Goal: Information Seeking & Learning: Learn about a topic

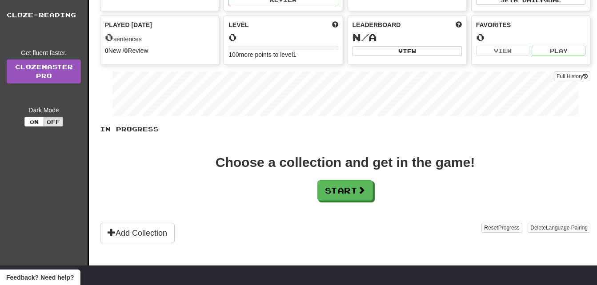
scroll to position [97, 0]
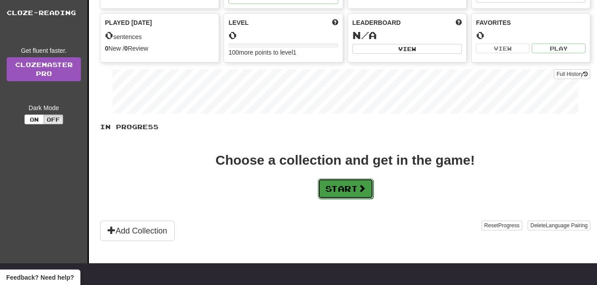
click at [326, 189] on button "Start" at bounding box center [346, 189] width 56 height 20
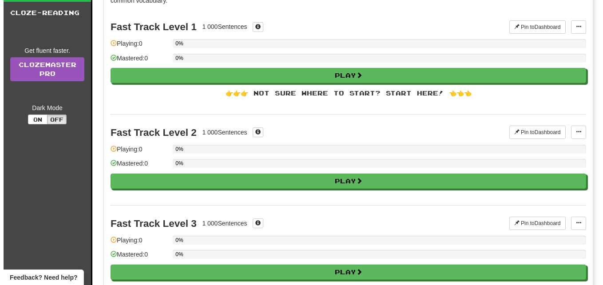
scroll to position [0, 0]
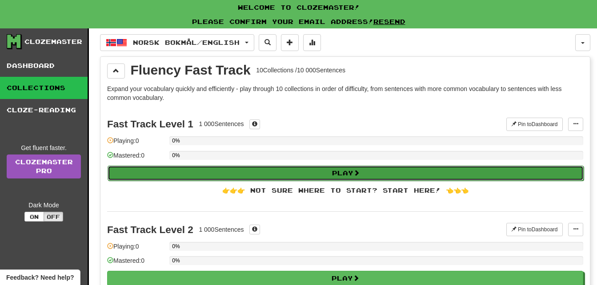
click at [374, 177] on button "Play" at bounding box center [345, 173] width 476 height 15
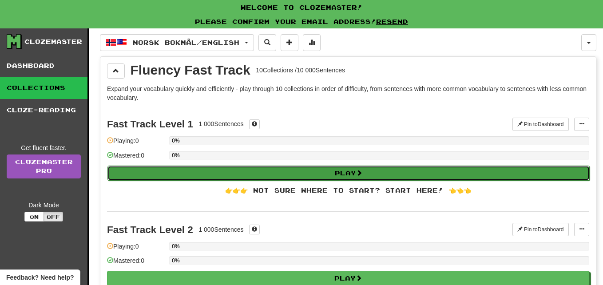
select select "**"
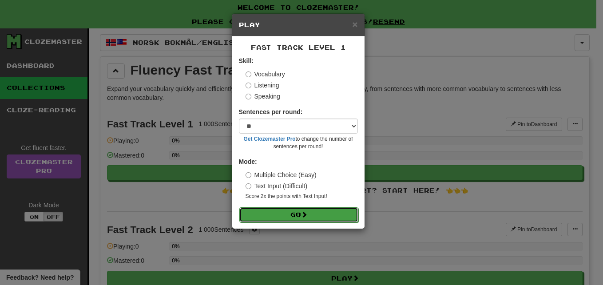
click at [289, 214] on button "Go" at bounding box center [298, 214] width 119 height 15
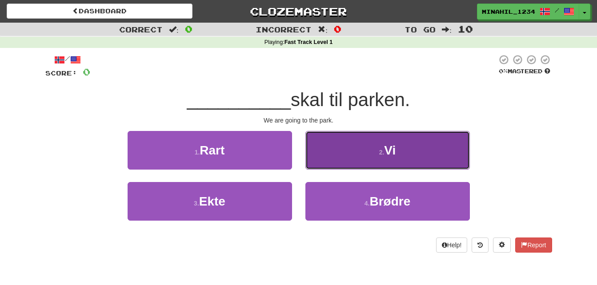
click at [414, 131] on button "2 . Vi" at bounding box center [387, 150] width 164 height 39
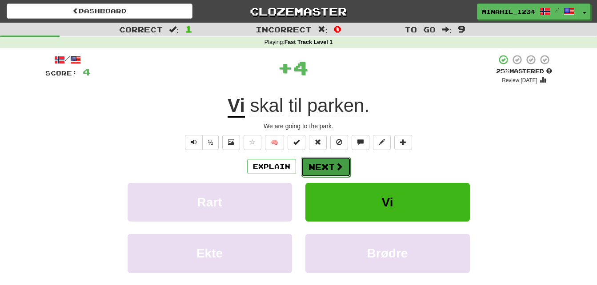
click at [340, 165] on span at bounding box center [339, 167] width 8 height 8
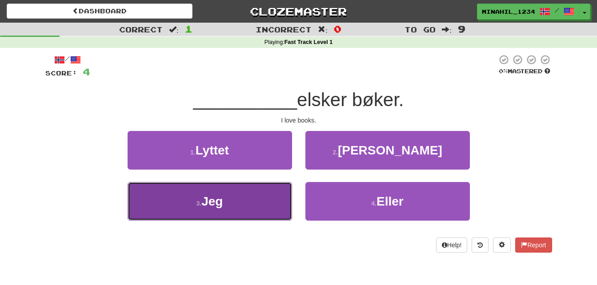
click at [254, 200] on button "3 . Jeg" at bounding box center [209, 201] width 164 height 39
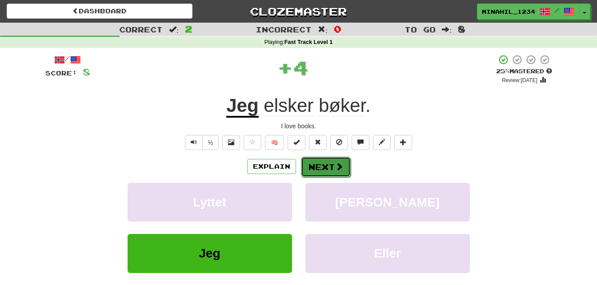
click at [318, 168] on button "Next" at bounding box center [326, 167] width 50 height 20
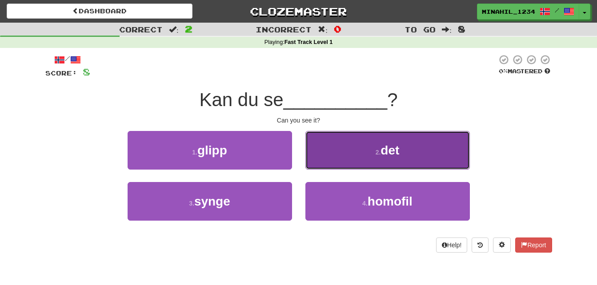
click at [318, 136] on button "2 . det" at bounding box center [387, 150] width 164 height 39
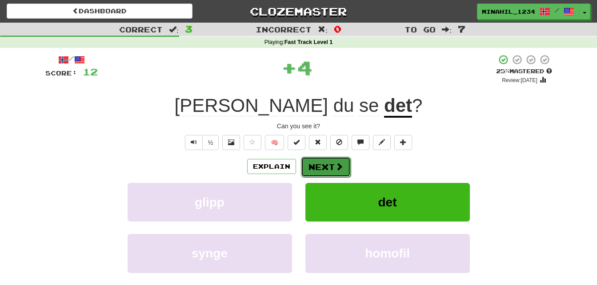
click at [314, 176] on button "Next" at bounding box center [326, 167] width 50 height 20
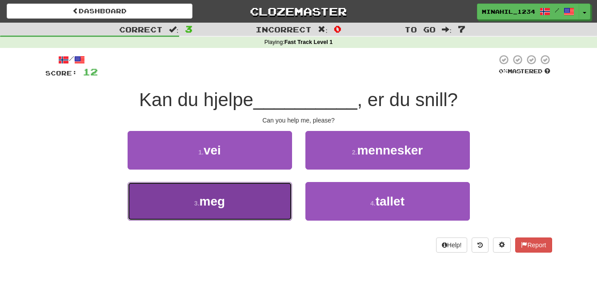
click at [273, 189] on button "3 . meg" at bounding box center [209, 201] width 164 height 39
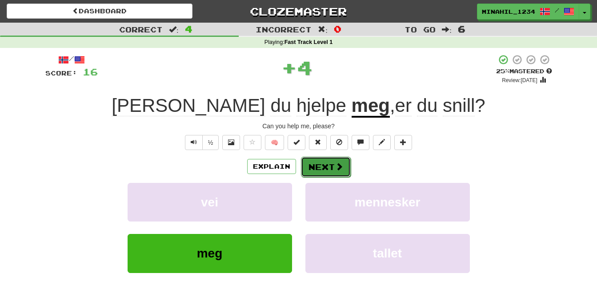
click at [310, 172] on button "Next" at bounding box center [326, 167] width 50 height 20
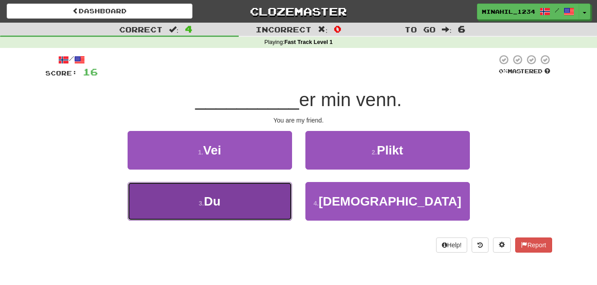
click at [239, 215] on button "3 . Du" at bounding box center [209, 201] width 164 height 39
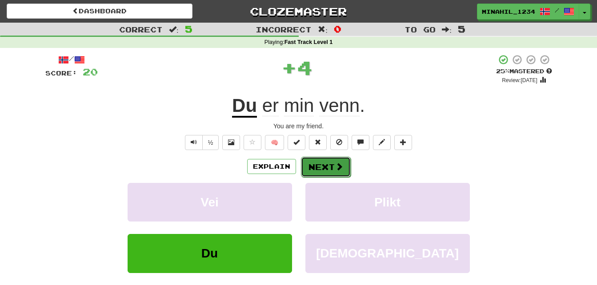
click at [313, 170] on button "Next" at bounding box center [326, 167] width 50 height 20
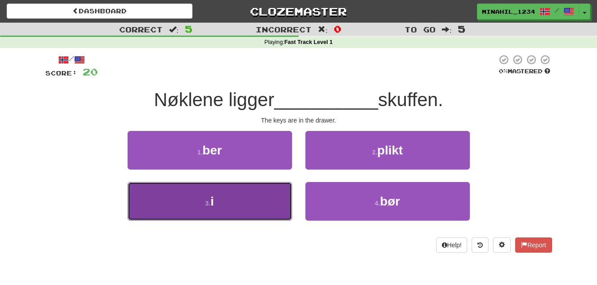
click at [237, 198] on button "3 . i" at bounding box center [209, 201] width 164 height 39
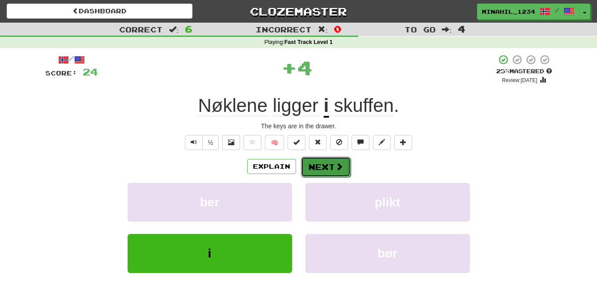
click at [317, 163] on button "Next" at bounding box center [326, 167] width 50 height 20
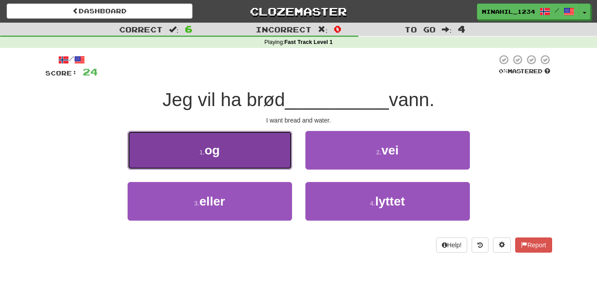
click at [261, 154] on button "1 . og" at bounding box center [209, 150] width 164 height 39
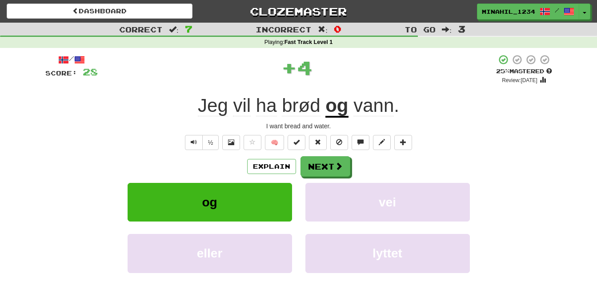
click at [316, 178] on div "Explain Next og vei eller lyttet Learn more: og vei eller lyttet" at bounding box center [298, 227] width 506 height 143
click at [321, 163] on button "Next" at bounding box center [326, 167] width 50 height 20
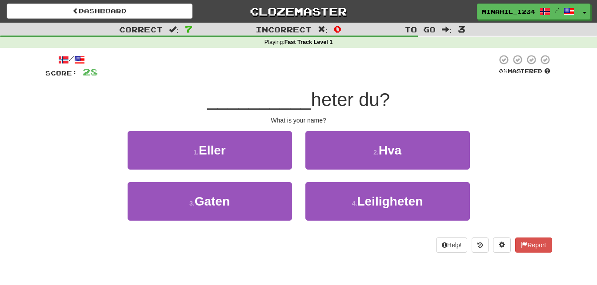
click at [347, 173] on div "2 . Hva" at bounding box center [387, 156] width 178 height 51
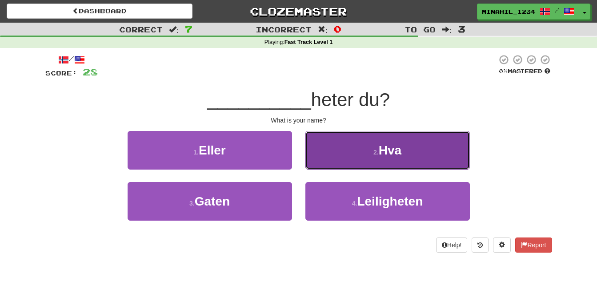
click at [348, 162] on button "2 . Hva" at bounding box center [387, 150] width 164 height 39
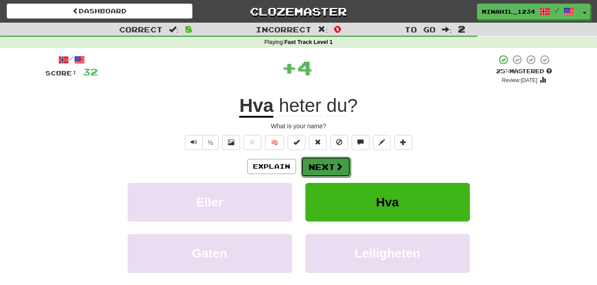
click at [343, 163] on button "Next" at bounding box center [326, 167] width 50 height 20
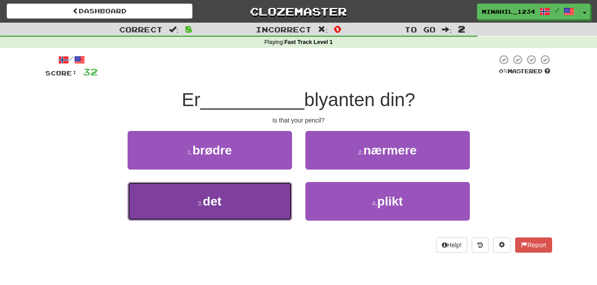
click at [239, 197] on button "3 . det" at bounding box center [209, 201] width 164 height 39
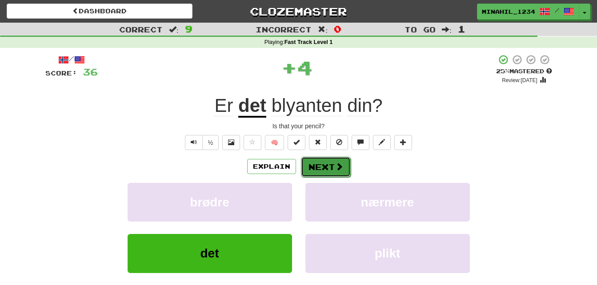
click at [310, 163] on button "Next" at bounding box center [326, 167] width 50 height 20
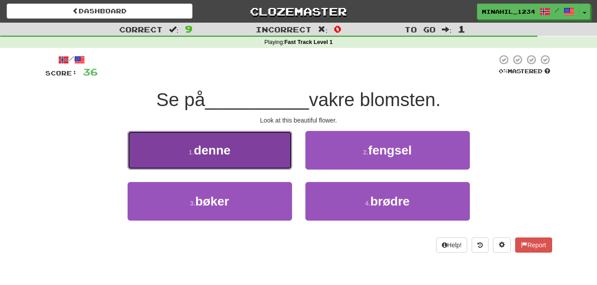
click at [269, 150] on button "1 . denne" at bounding box center [209, 150] width 164 height 39
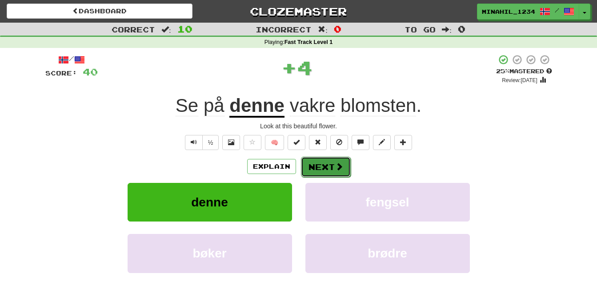
click at [314, 164] on button "Next" at bounding box center [326, 167] width 50 height 20
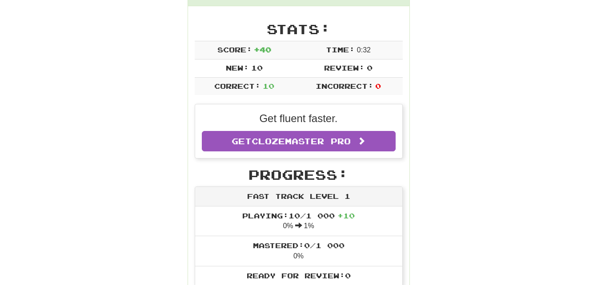
scroll to position [125, 0]
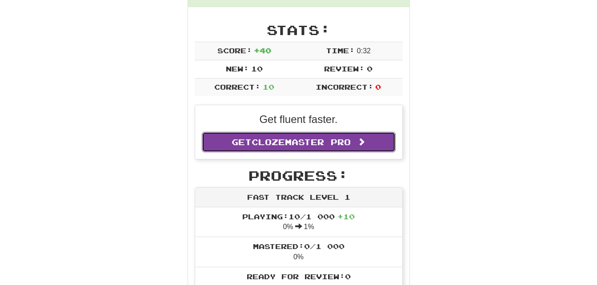
click at [325, 134] on link "Get Clozemaster Pro" at bounding box center [299, 142] width 194 height 20
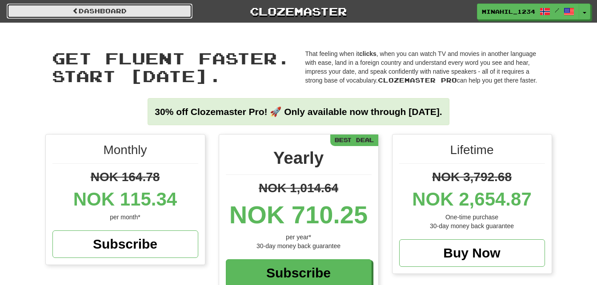
click at [40, 8] on link "Dashboard" at bounding box center [100, 11] width 186 height 15
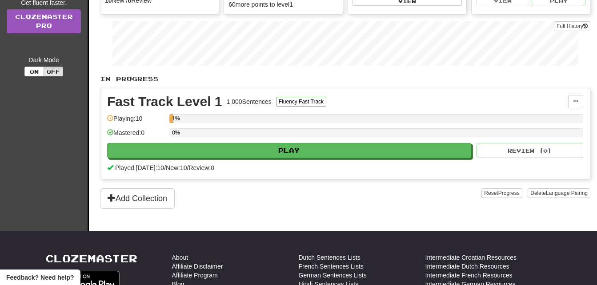
scroll to position [131, 0]
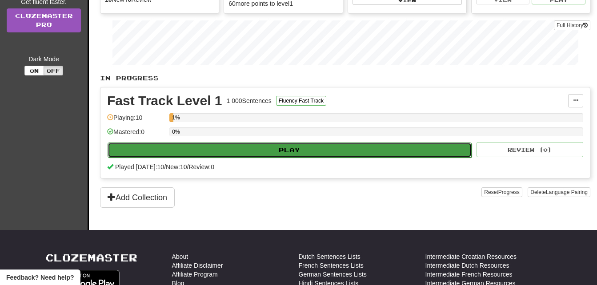
click at [237, 146] on button "Play" at bounding box center [289, 150] width 364 height 15
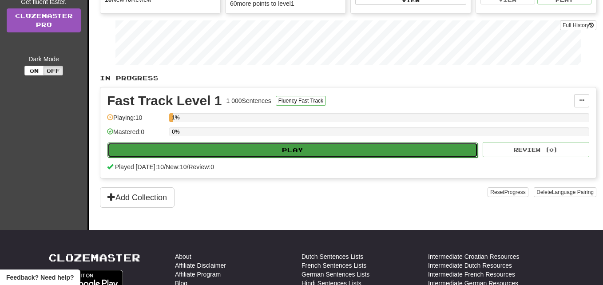
select select "**"
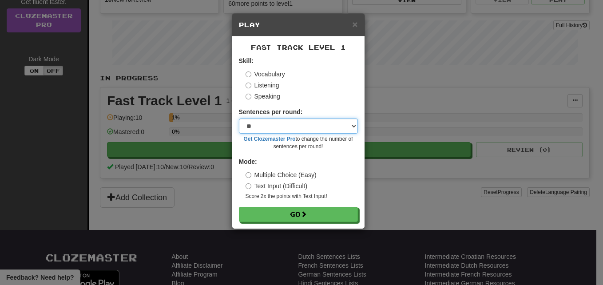
click at [352, 131] on select "* ** ** ** ** ** *** ********" at bounding box center [298, 126] width 119 height 15
click at [350, 28] on h5 "Play" at bounding box center [298, 24] width 119 height 9
click at [353, 25] on span "×" at bounding box center [354, 24] width 5 height 10
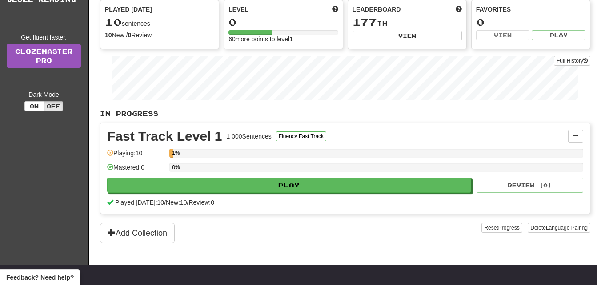
scroll to position [96, 0]
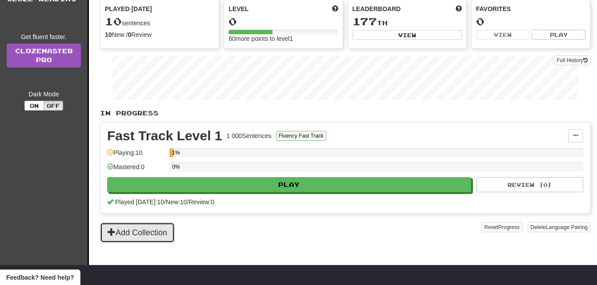
click at [134, 235] on button "Add Collection" at bounding box center [137, 233] width 75 height 20
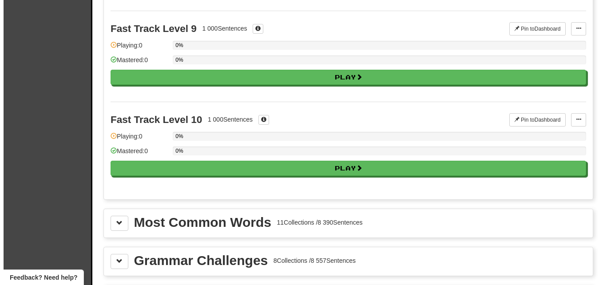
scroll to position [816, 0]
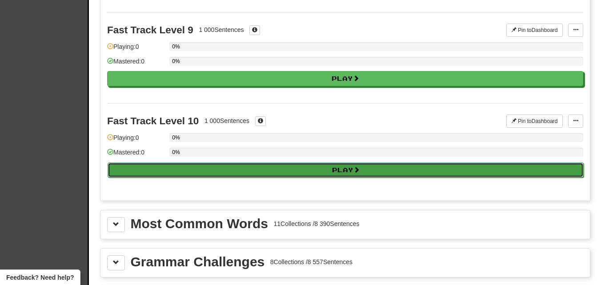
click at [340, 174] on button "Play" at bounding box center [345, 170] width 476 height 15
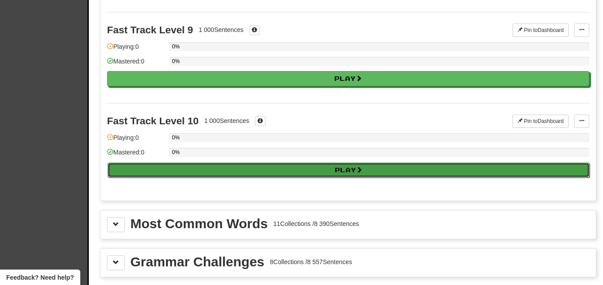
select select "**"
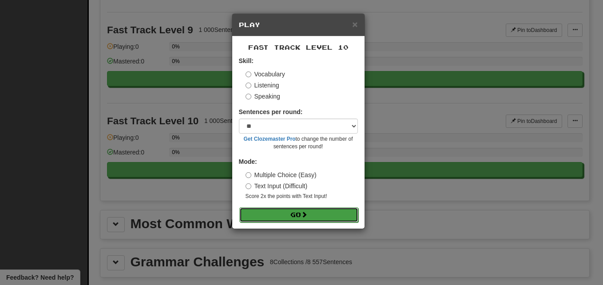
click at [323, 215] on button "Go" at bounding box center [298, 214] width 119 height 15
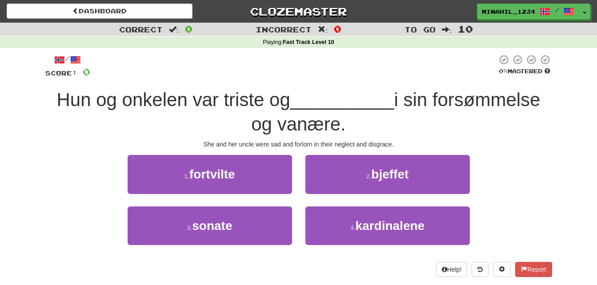
click at [266, 143] on div "She and her uncle were sad and forlorn in their neglect and disgrace." at bounding box center [298, 144] width 506 height 9
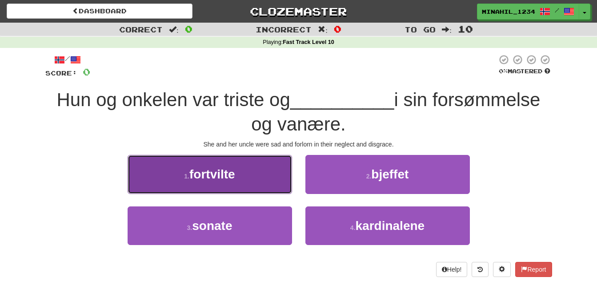
click at [256, 157] on button "1 . fortvilte" at bounding box center [209, 174] width 164 height 39
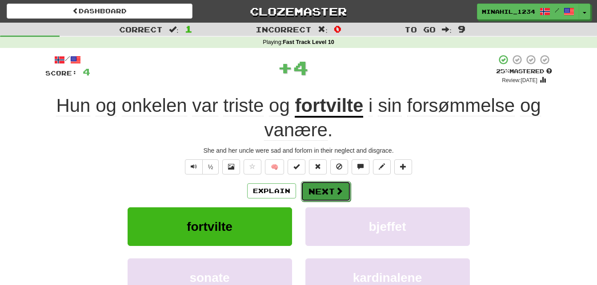
click at [327, 185] on button "Next" at bounding box center [326, 191] width 50 height 20
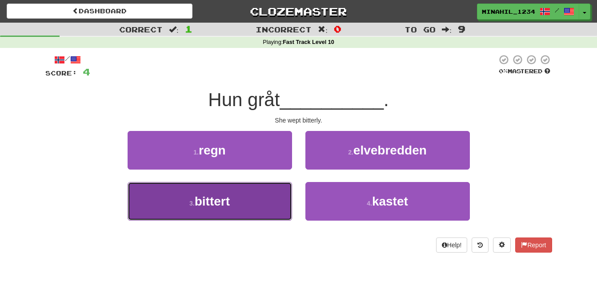
click at [277, 214] on button "3 . bittert" at bounding box center [209, 201] width 164 height 39
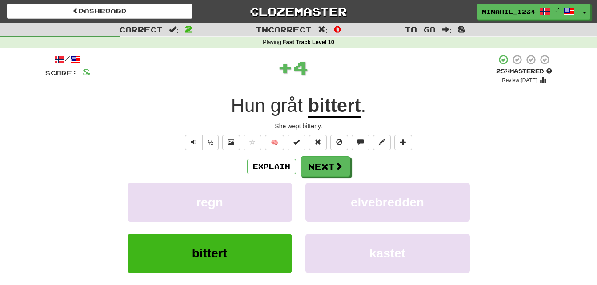
click at [314, 179] on div "Explain Next regn elvebredden bittert kastet Learn more: regn elvebredden bitte…" at bounding box center [298, 227] width 506 height 143
click at [320, 171] on button "Next" at bounding box center [326, 167] width 50 height 20
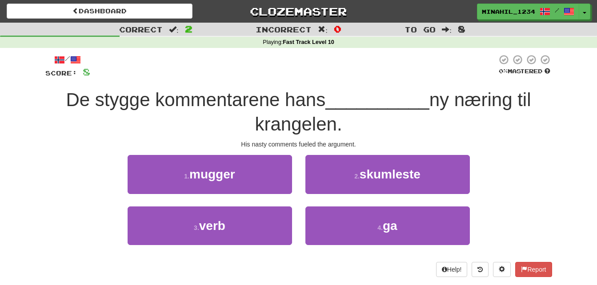
click at [244, 154] on div "/ Score: 8 0 % Mastered De stygge kommentarene hans __________ ny næring til kr…" at bounding box center [298, 165] width 506 height 223
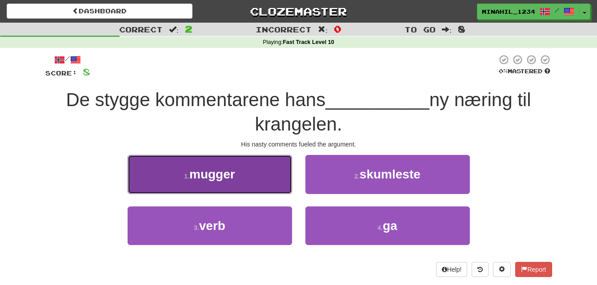
click at [240, 172] on button "1 . mugger" at bounding box center [209, 174] width 164 height 39
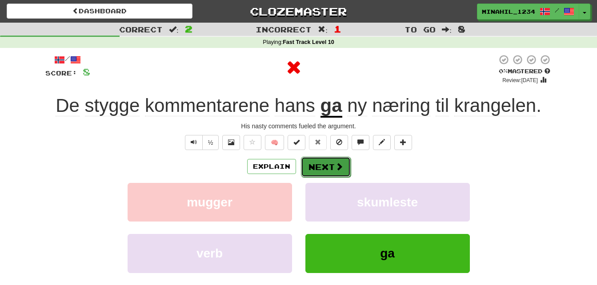
click at [318, 167] on button "Next" at bounding box center [326, 167] width 50 height 20
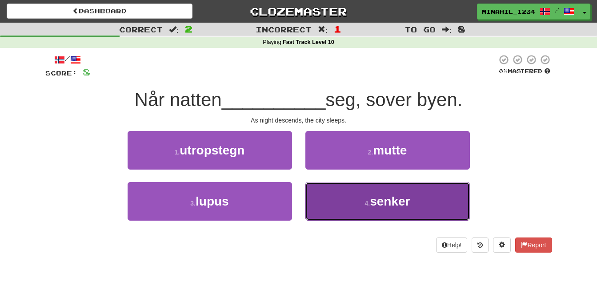
click at [365, 203] on small "4 ." at bounding box center [367, 203] width 5 height 7
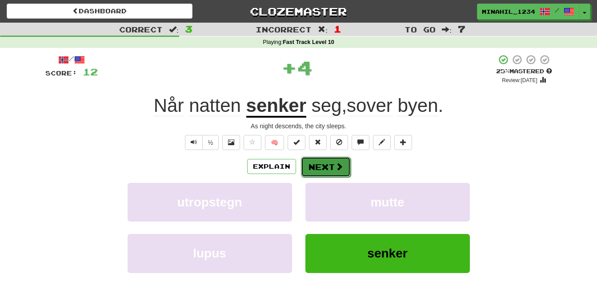
click at [328, 164] on button "Next" at bounding box center [326, 167] width 50 height 20
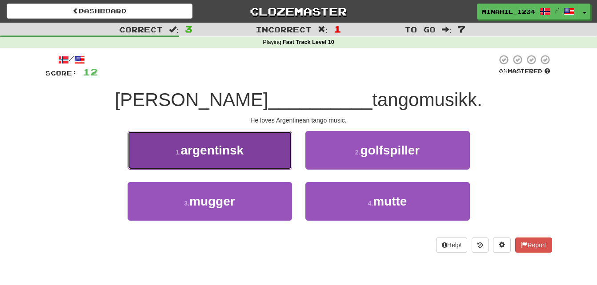
click at [257, 159] on button "1 . argentinsk" at bounding box center [209, 150] width 164 height 39
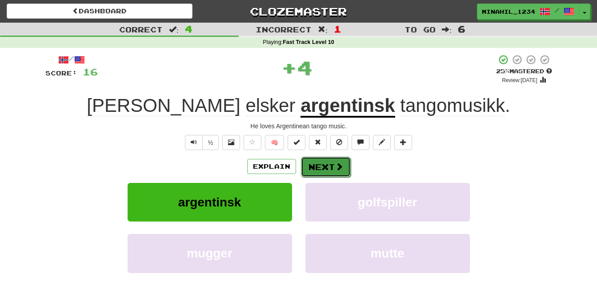
click at [324, 170] on button "Next" at bounding box center [326, 167] width 50 height 20
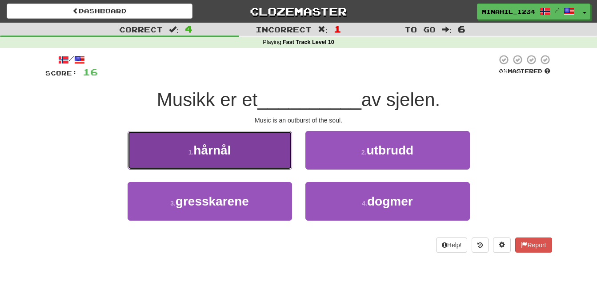
click at [253, 139] on button "1 . hårnål" at bounding box center [209, 150] width 164 height 39
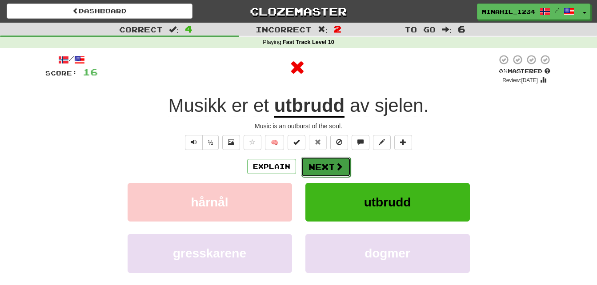
click at [316, 161] on button "Next" at bounding box center [326, 167] width 50 height 20
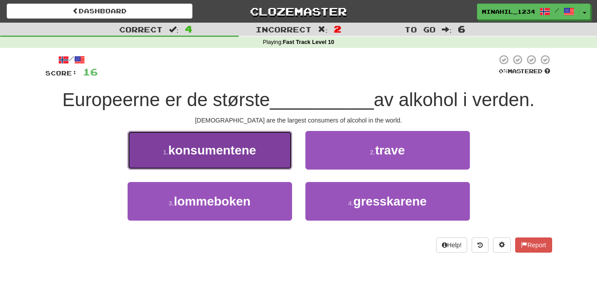
click at [271, 150] on button "1 . konsumentene" at bounding box center [209, 150] width 164 height 39
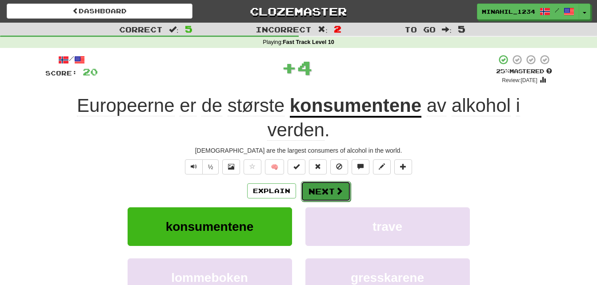
click at [314, 181] on button "Next" at bounding box center [326, 191] width 50 height 20
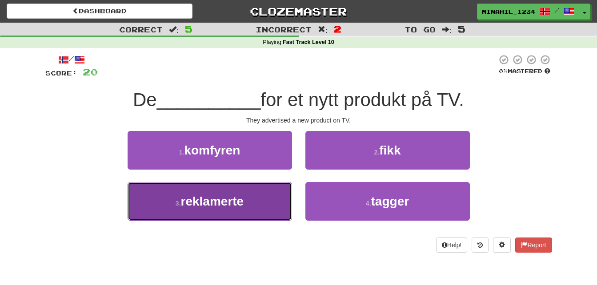
click at [270, 195] on button "3 . reklamerte" at bounding box center [209, 201] width 164 height 39
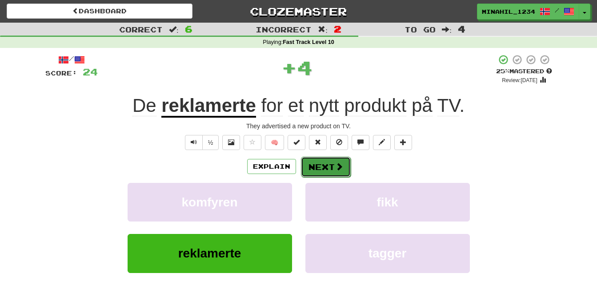
click at [335, 165] on span at bounding box center [339, 167] width 8 height 8
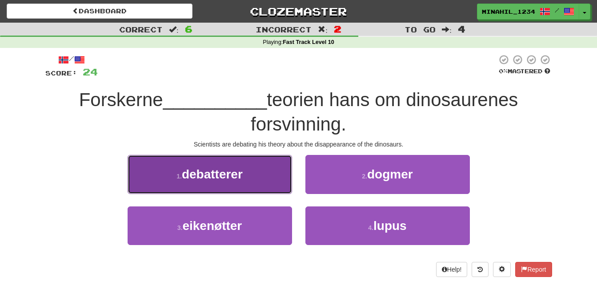
click at [235, 165] on button "1 . debatterer" at bounding box center [209, 174] width 164 height 39
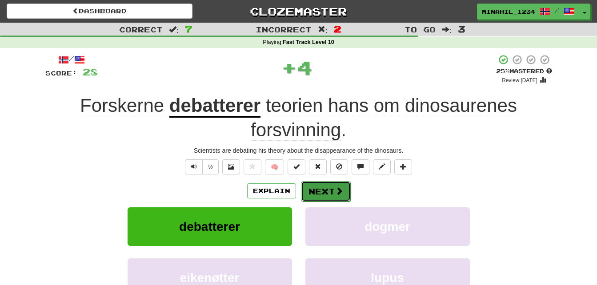
click at [342, 191] on button "Next" at bounding box center [326, 191] width 50 height 20
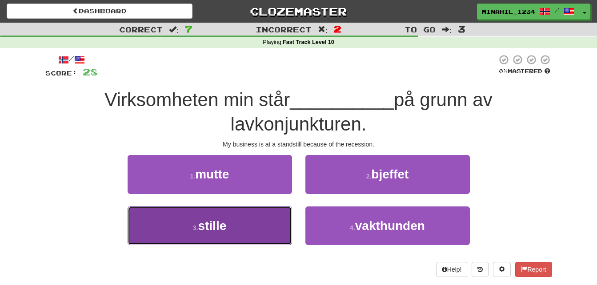
click at [240, 217] on button "3 . stille" at bounding box center [209, 226] width 164 height 39
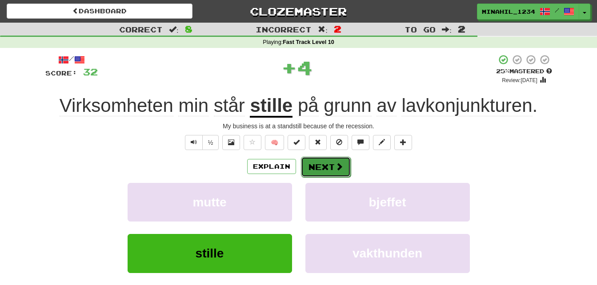
click at [339, 161] on button "Next" at bounding box center [326, 167] width 50 height 20
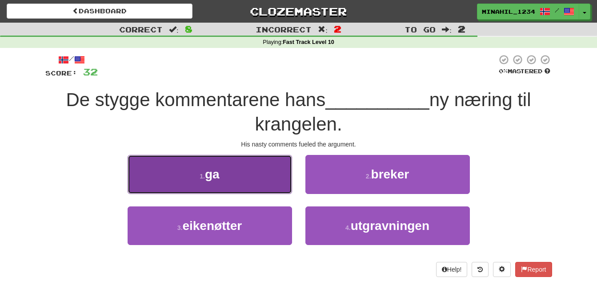
click at [152, 168] on button "1 . ga" at bounding box center [209, 174] width 164 height 39
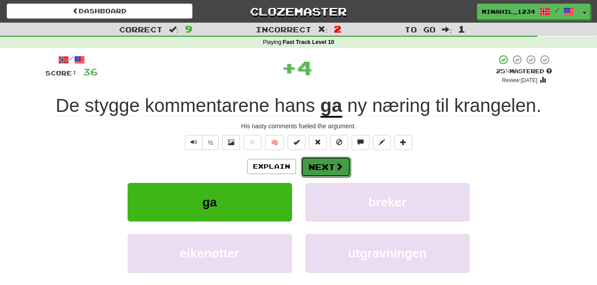
click at [306, 167] on button "Next" at bounding box center [326, 167] width 50 height 20
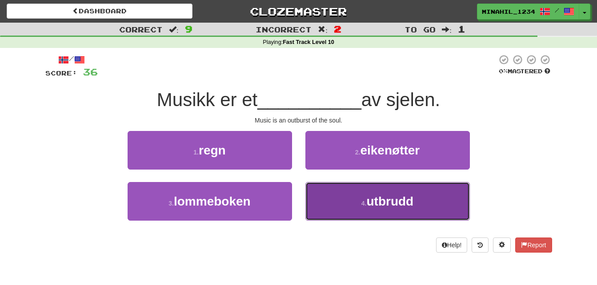
click at [362, 200] on small "4 ." at bounding box center [363, 203] width 5 height 7
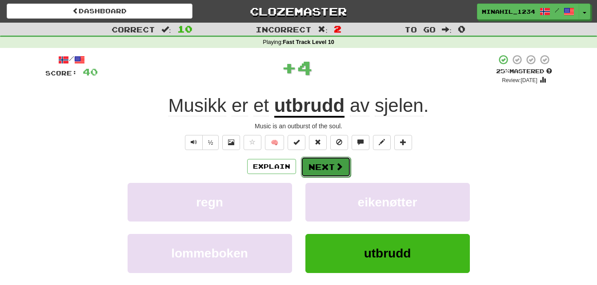
click at [330, 162] on button "Next" at bounding box center [326, 167] width 50 height 20
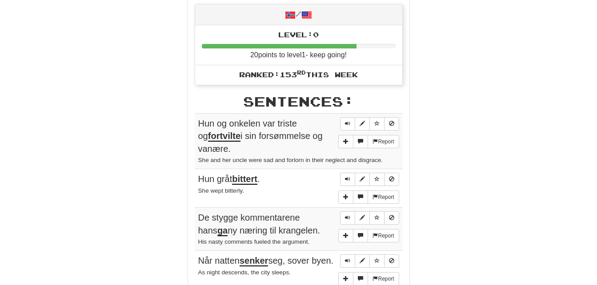
scroll to position [418, 0]
